Goal: Task Accomplishment & Management: Use online tool/utility

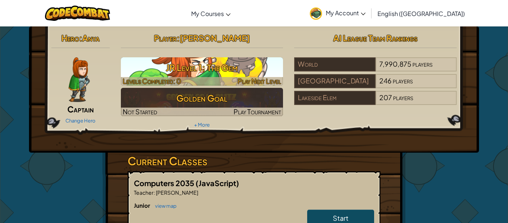
click at [206, 73] on h3 "JR Level 1: The Gem" at bounding box center [202, 67] width 163 height 17
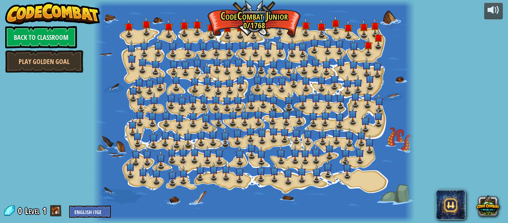
click at [326, 217] on div at bounding box center [253, 219] width 321 height 7
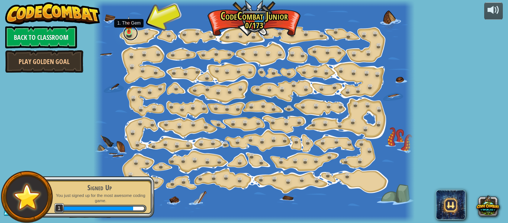
click at [132, 37] on link at bounding box center [130, 33] width 15 height 15
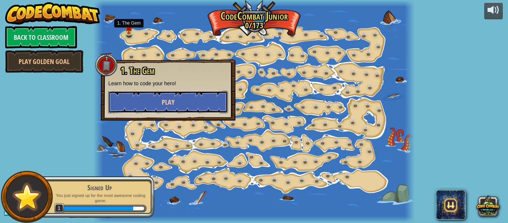
click at [202, 108] on button "Play" at bounding box center [168, 102] width 120 height 22
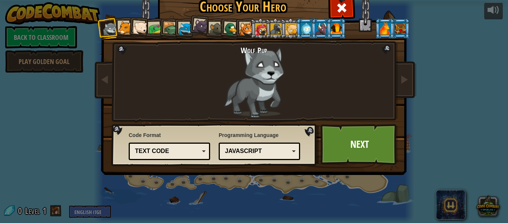
click at [274, 32] on div at bounding box center [277, 29] width 12 height 12
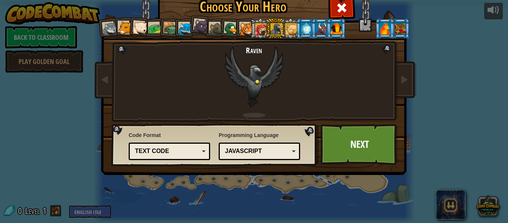
drag, startPoint x: 336, startPoint y: 27, endPoint x: 359, endPoint y: 32, distance: 24.0
click at [339, 27] on div at bounding box center [337, 28] width 12 height 12
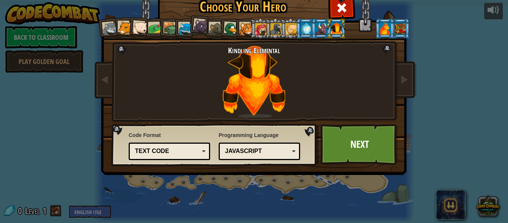
click at [307, 28] on div at bounding box center [307, 28] width 12 height 12
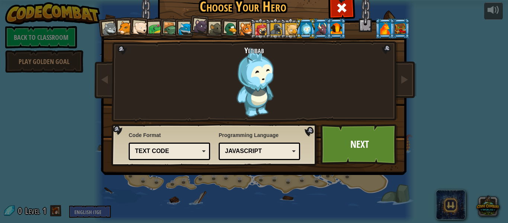
drag, startPoint x: 171, startPoint y: 27, endPoint x: 167, endPoint y: 35, distance: 8.8
click at [170, 29] on div at bounding box center [170, 29] width 14 height 14
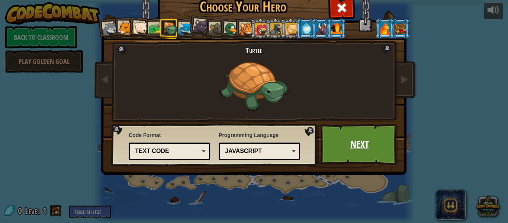
click at [392, 125] on link "Next" at bounding box center [360, 144] width 78 height 41
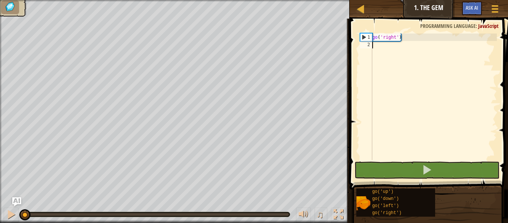
drag, startPoint x: 435, startPoint y: 71, endPoint x: 396, endPoint y: 92, distance: 43.8
click at [397, 92] on div "go ( 'right' )" at bounding box center [434, 103] width 126 height 141
click at [384, 37] on div "go ( 'right' )" at bounding box center [434, 103] width 126 height 141
type textarea "go('right')"
click at [394, 49] on div "go ( 'right' )" at bounding box center [434, 103] width 126 height 141
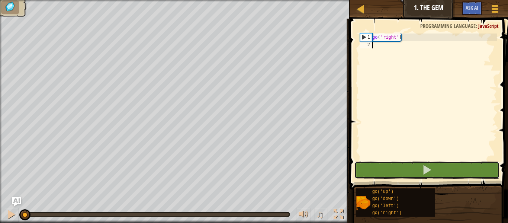
drag, startPoint x: 454, startPoint y: 172, endPoint x: 438, endPoint y: 156, distance: 22.9
click at [454, 171] on button at bounding box center [427, 169] width 145 height 17
